Goal: Find specific page/section: Find specific page/section

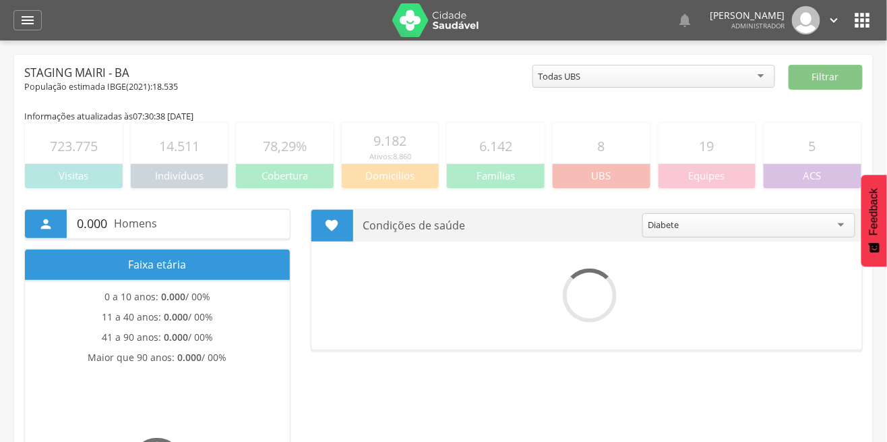
click at [27, 28] on icon "" at bounding box center [28, 20] width 16 height 16
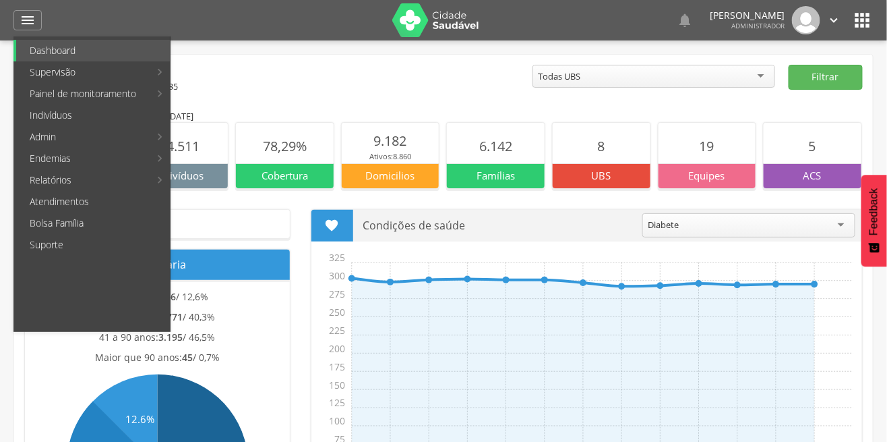
click at [26, 74] on link "Supervisão" at bounding box center [83, 72] width 134 height 22
click at [243, 73] on link "Mapa da cidade" at bounding box center [247, 72] width 152 height 22
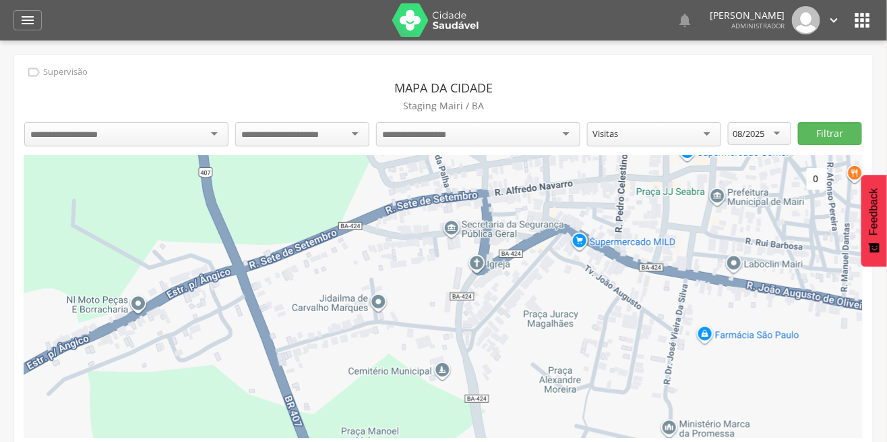
click at [50, 136] on input "select-one" at bounding box center [74, 135] width 88 height 12
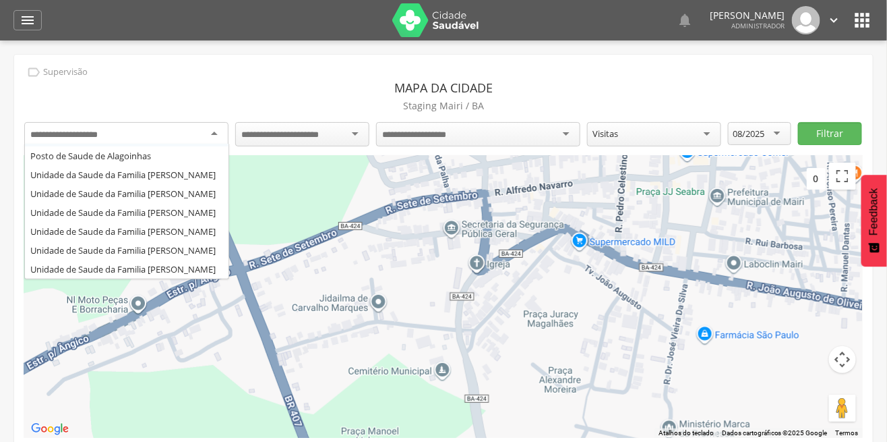
scroll to position [88, 0]
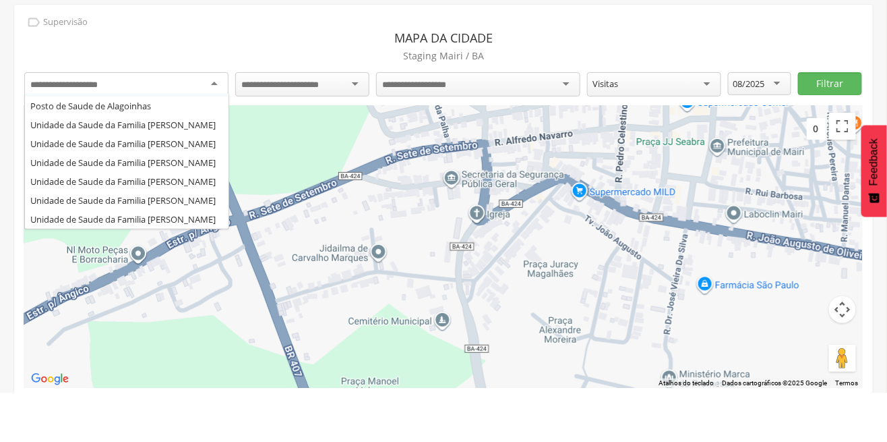
click at [174, 198] on div " Supervisão Mapa da cidade [GEOGRAPHIC_DATA] [GEOGRAPHIC_DATA] / BA UBS [PERSO…" at bounding box center [443, 256] width 859 height 403
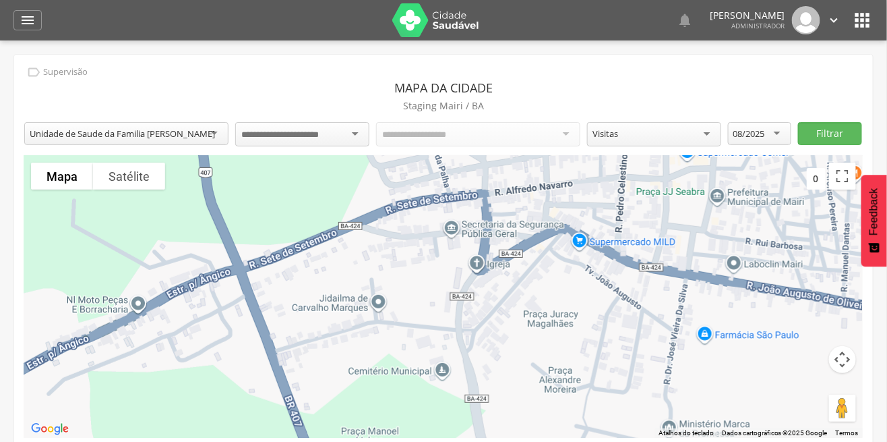
click at [348, 138] on div at bounding box center [302, 134] width 134 height 24
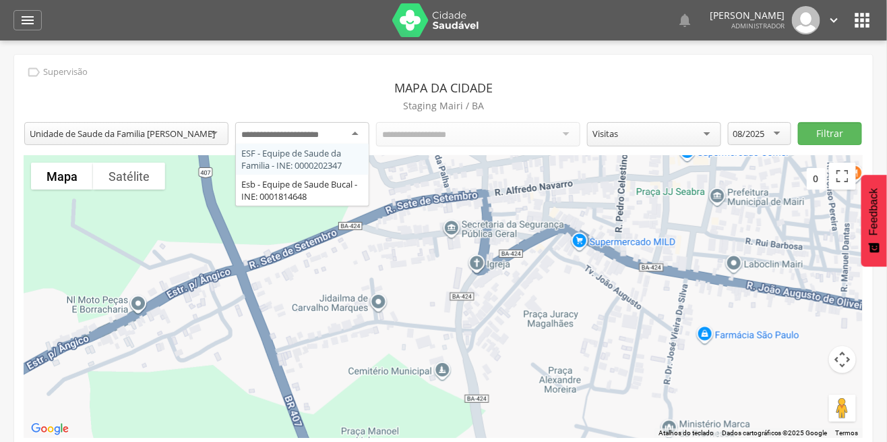
click at [345, 143] on div "ESF - Equipe de Saude da Familia - INE: 0000202347 Esb - Equipe de Saude Bucal …" at bounding box center [302, 136] width 134 height 28
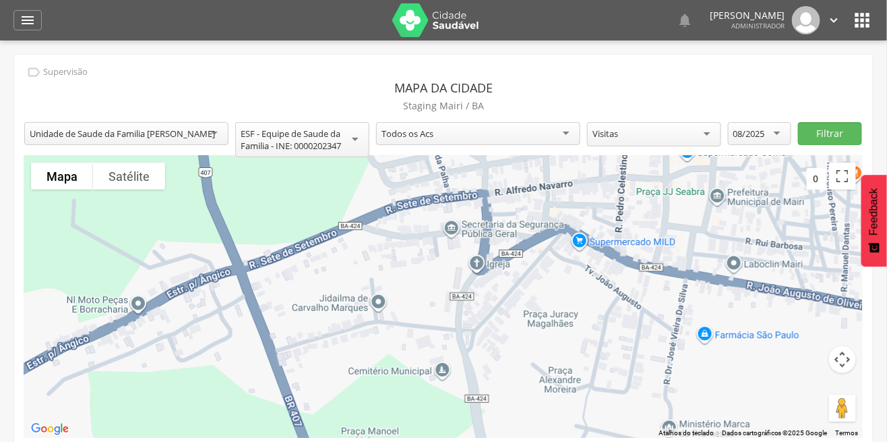
click at [749, 138] on div "08/2025" at bounding box center [750, 133] width 32 height 12
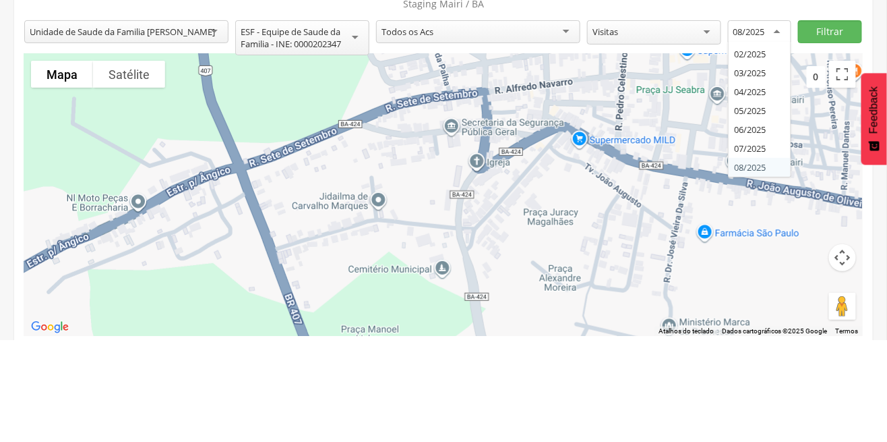
click at [754, 230] on div "**********" at bounding box center [443, 256] width 859 height 403
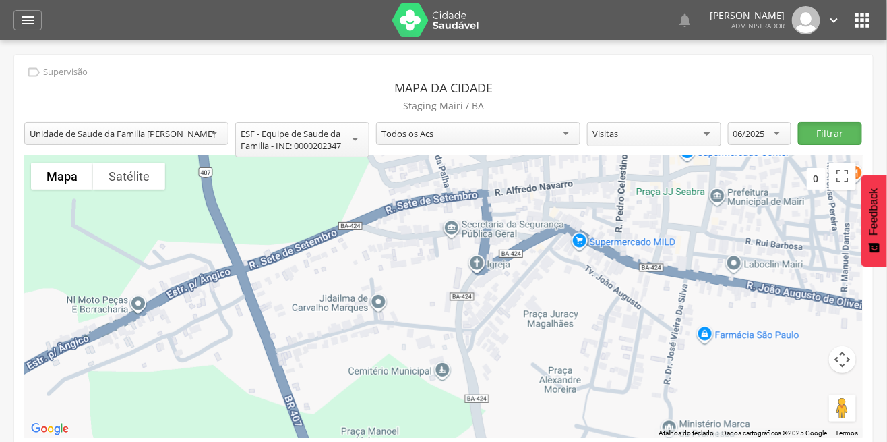
click at [823, 127] on button "Filtrar" at bounding box center [829, 133] width 63 height 23
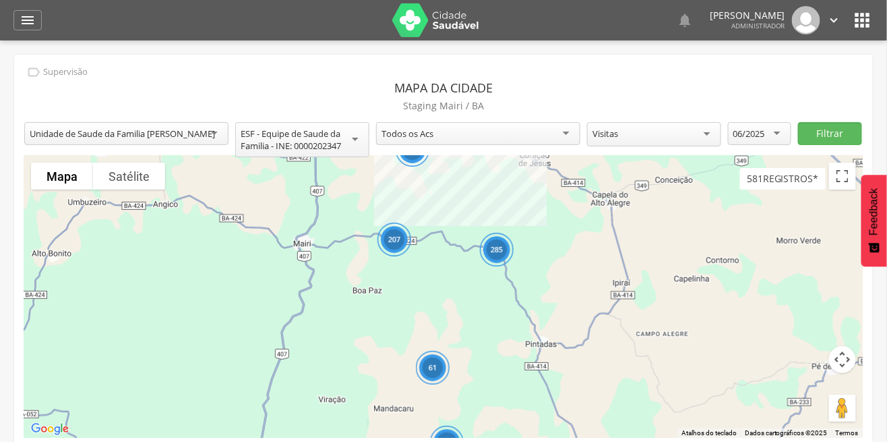
click at [498, 258] on div "285" at bounding box center [497, 250] width 34 height 34
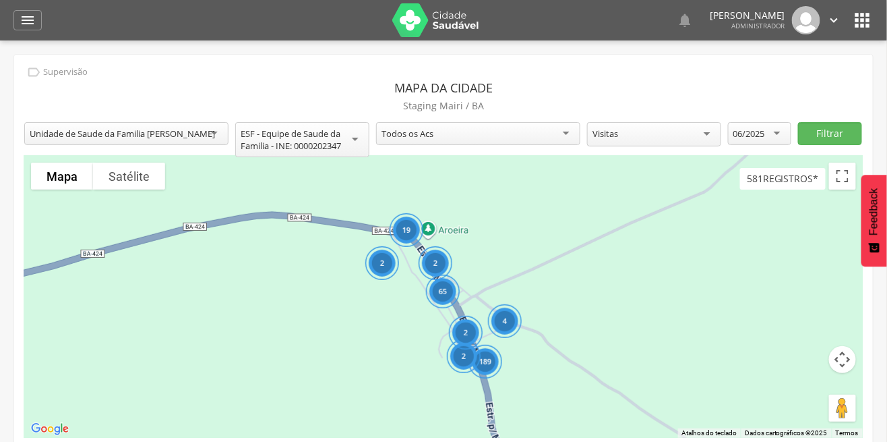
click at [481, 363] on div "189" at bounding box center [486, 362] width 34 height 34
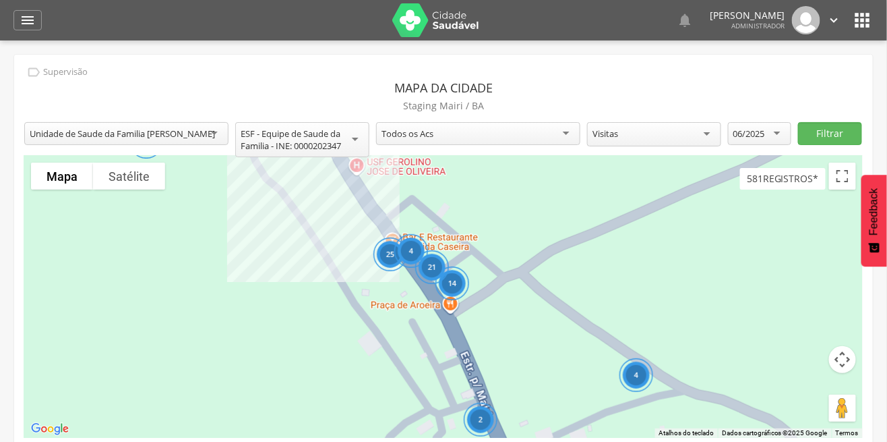
click at [376, 247] on div "25" at bounding box center [391, 254] width 34 height 34
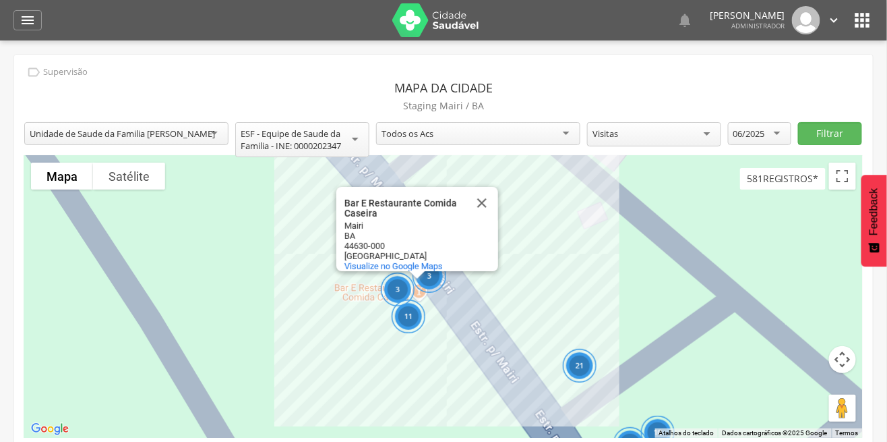
click at [486, 196] on button "Fechar" at bounding box center [482, 203] width 32 height 32
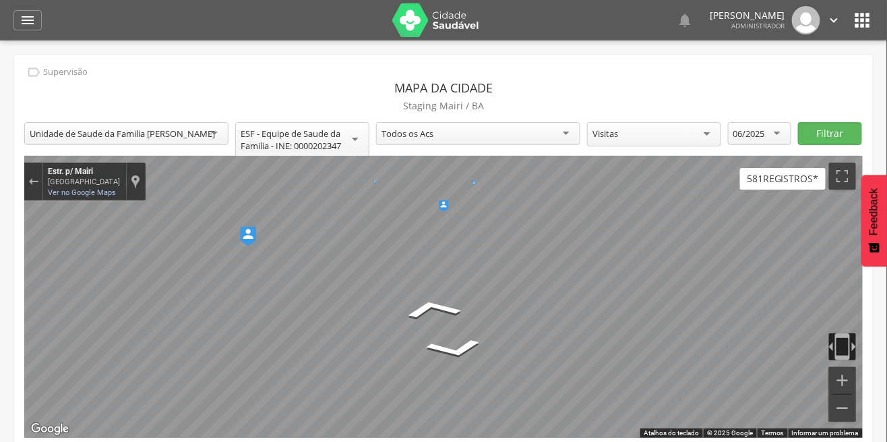
click at [30, 12] on icon "" at bounding box center [28, 20] width 16 height 16
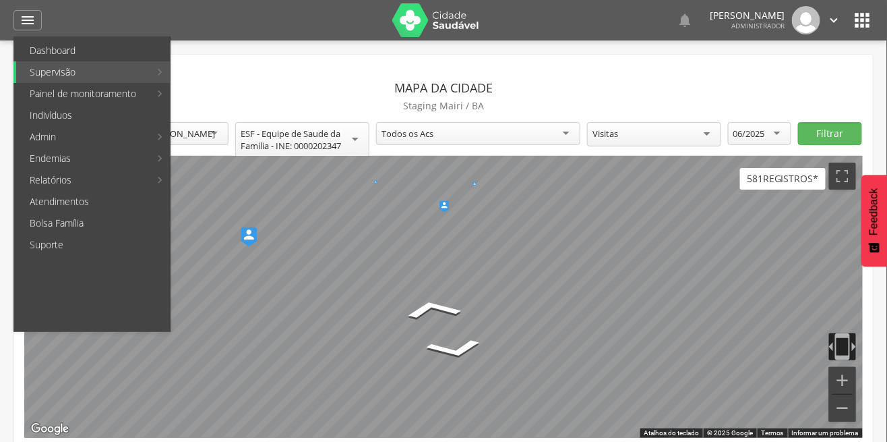
click at [59, 71] on link "Supervisão" at bounding box center [83, 72] width 134 height 22
click at [867, 24] on icon "" at bounding box center [863, 20] width 22 height 22
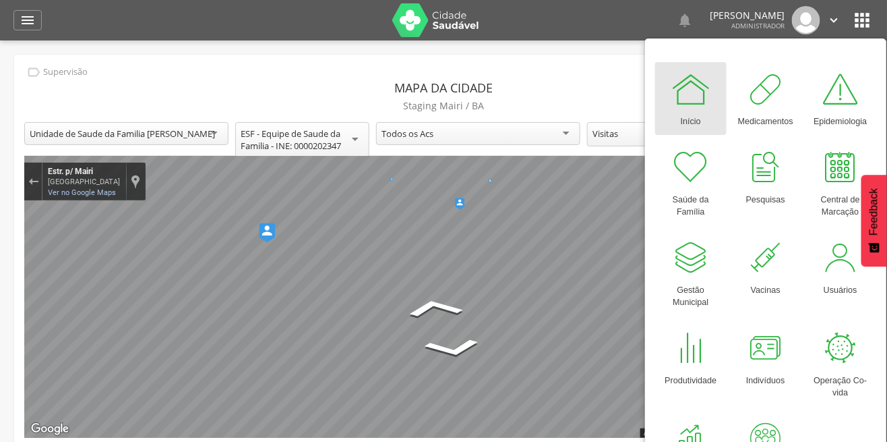
click at [26, 23] on icon "" at bounding box center [28, 20] width 16 height 16
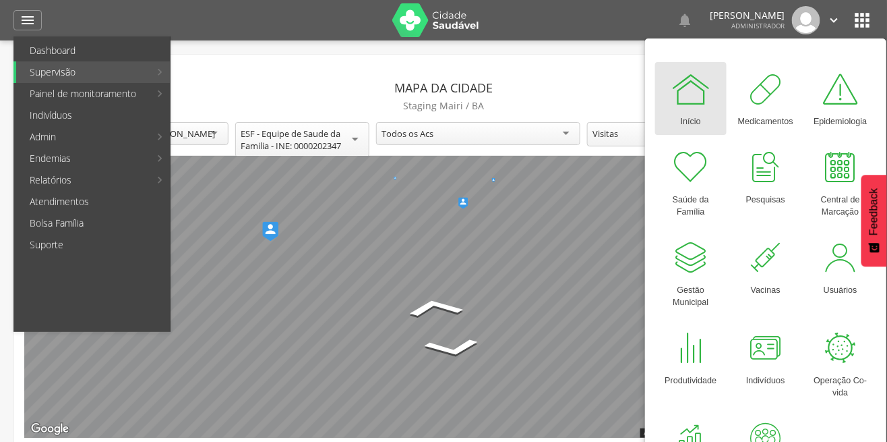
click at [840, 22] on icon "" at bounding box center [834, 20] width 15 height 15
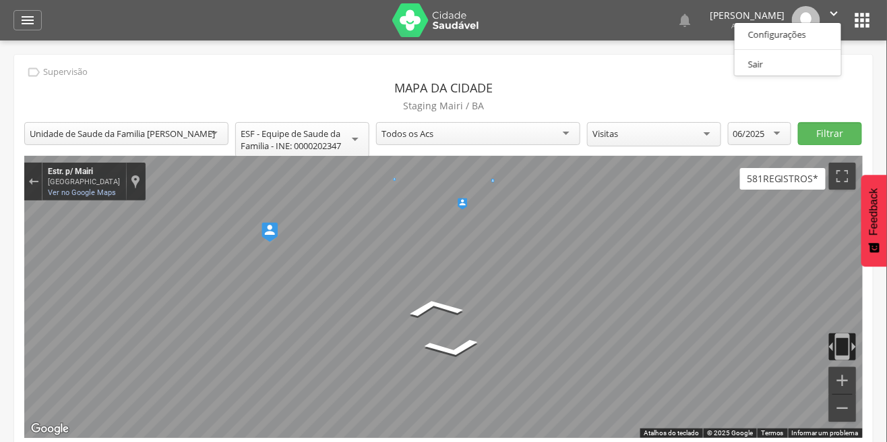
click at [861, 19] on div at bounding box center [443, 221] width 887 height 442
click at [864, 22] on icon "" at bounding box center [863, 20] width 22 height 22
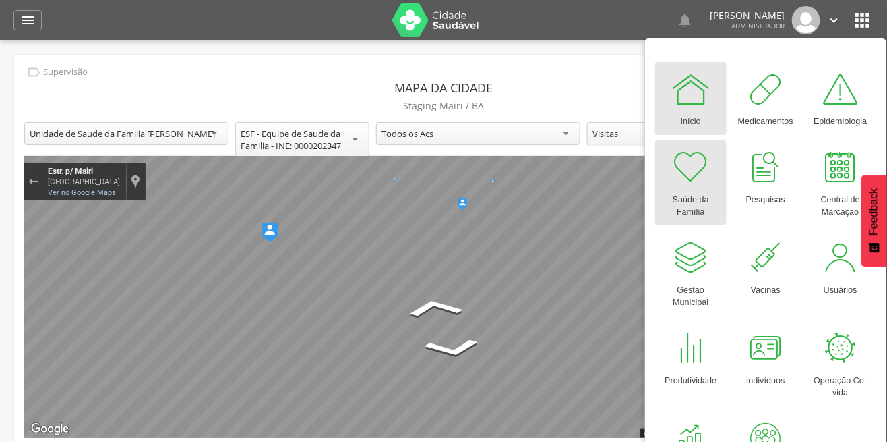
click at [705, 188] on div "Saúde da Família" at bounding box center [691, 202] width 58 height 31
